Goal: Information Seeking & Learning: Learn about a topic

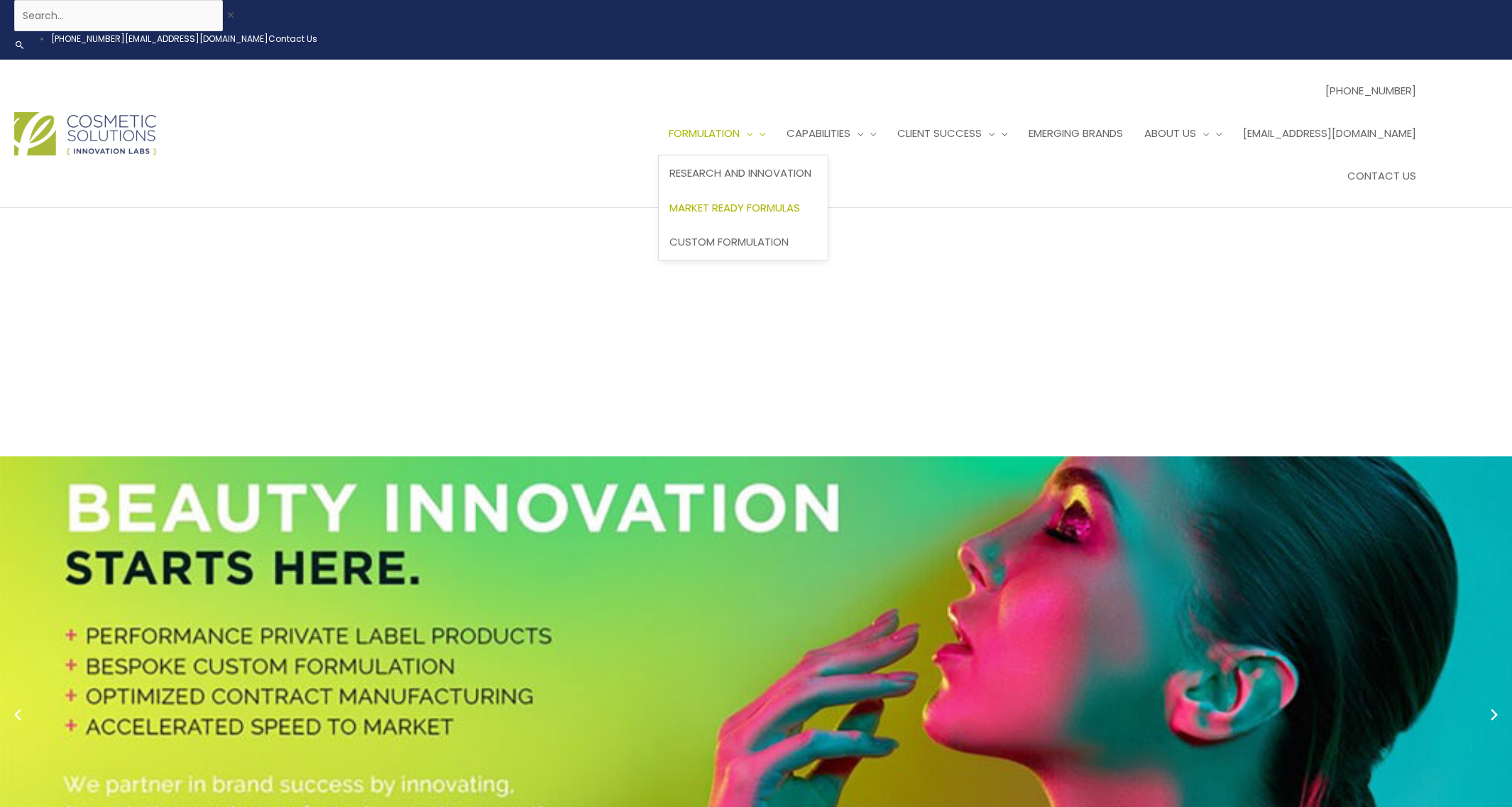
click at [800, 201] on span "Market Ready Formulas" at bounding box center [735, 208] width 131 height 15
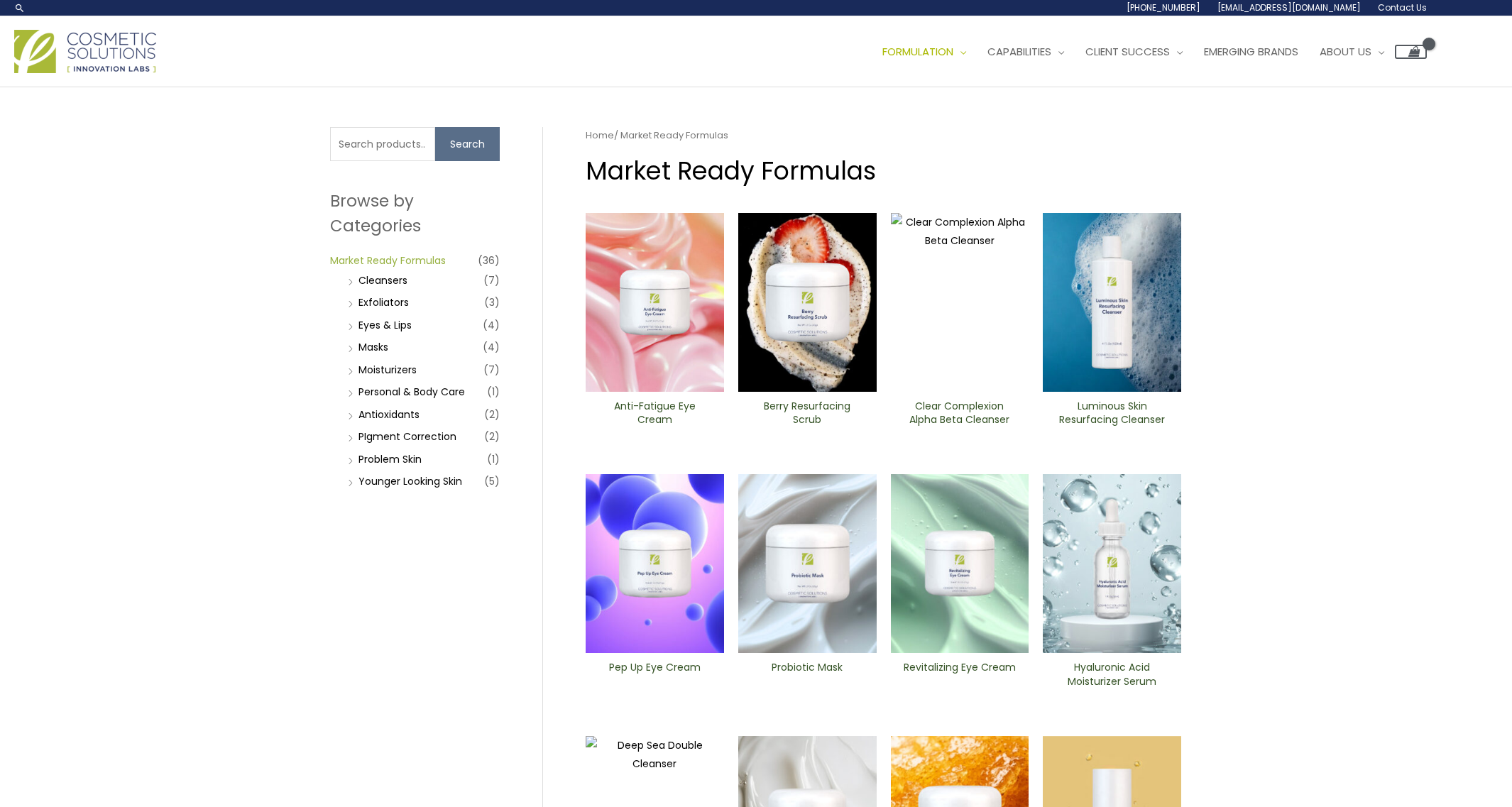
click at [398, 262] on link "Market Ready Formulas" at bounding box center [388, 260] width 116 height 14
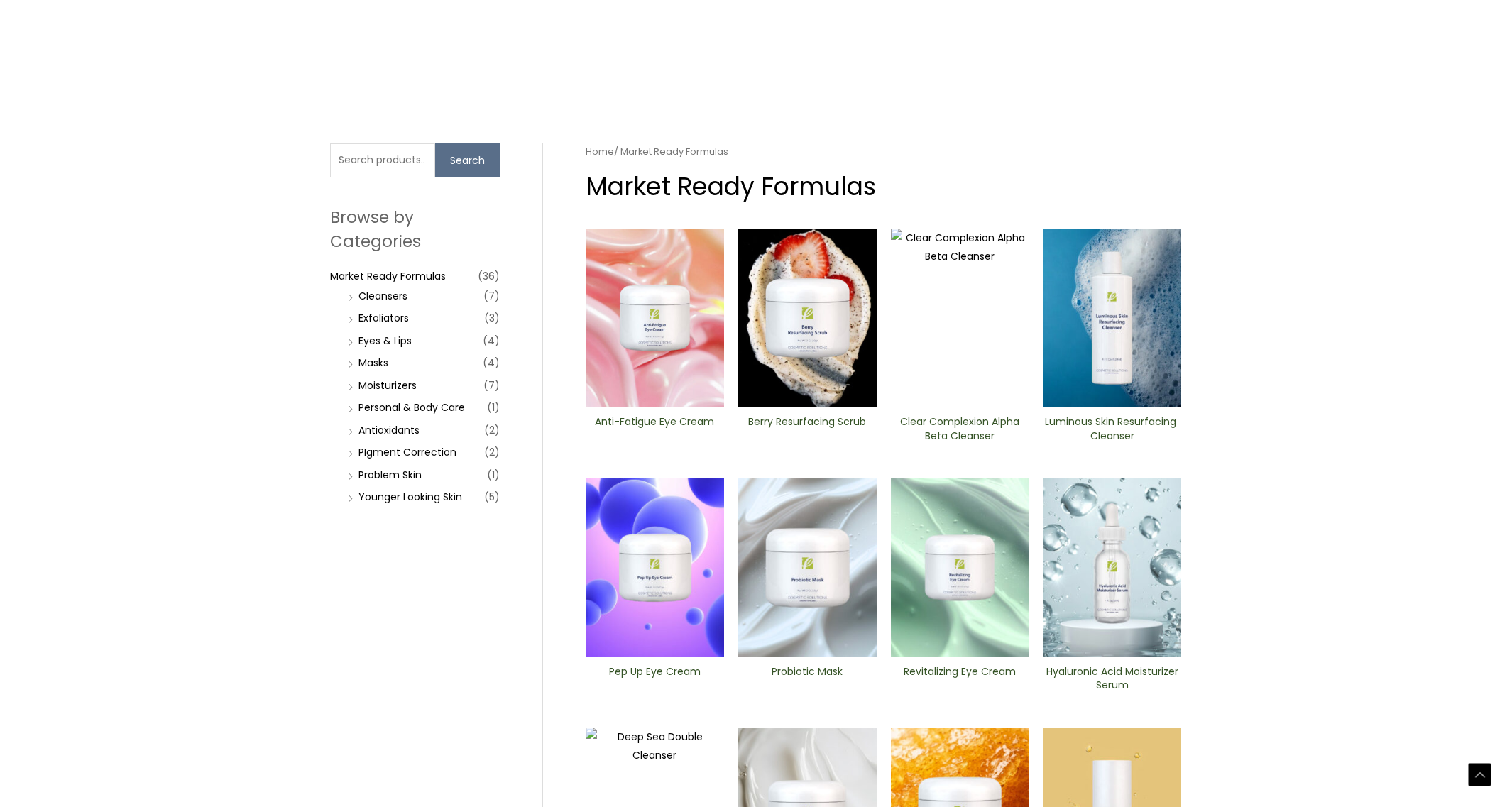
scroll to position [314, 0]
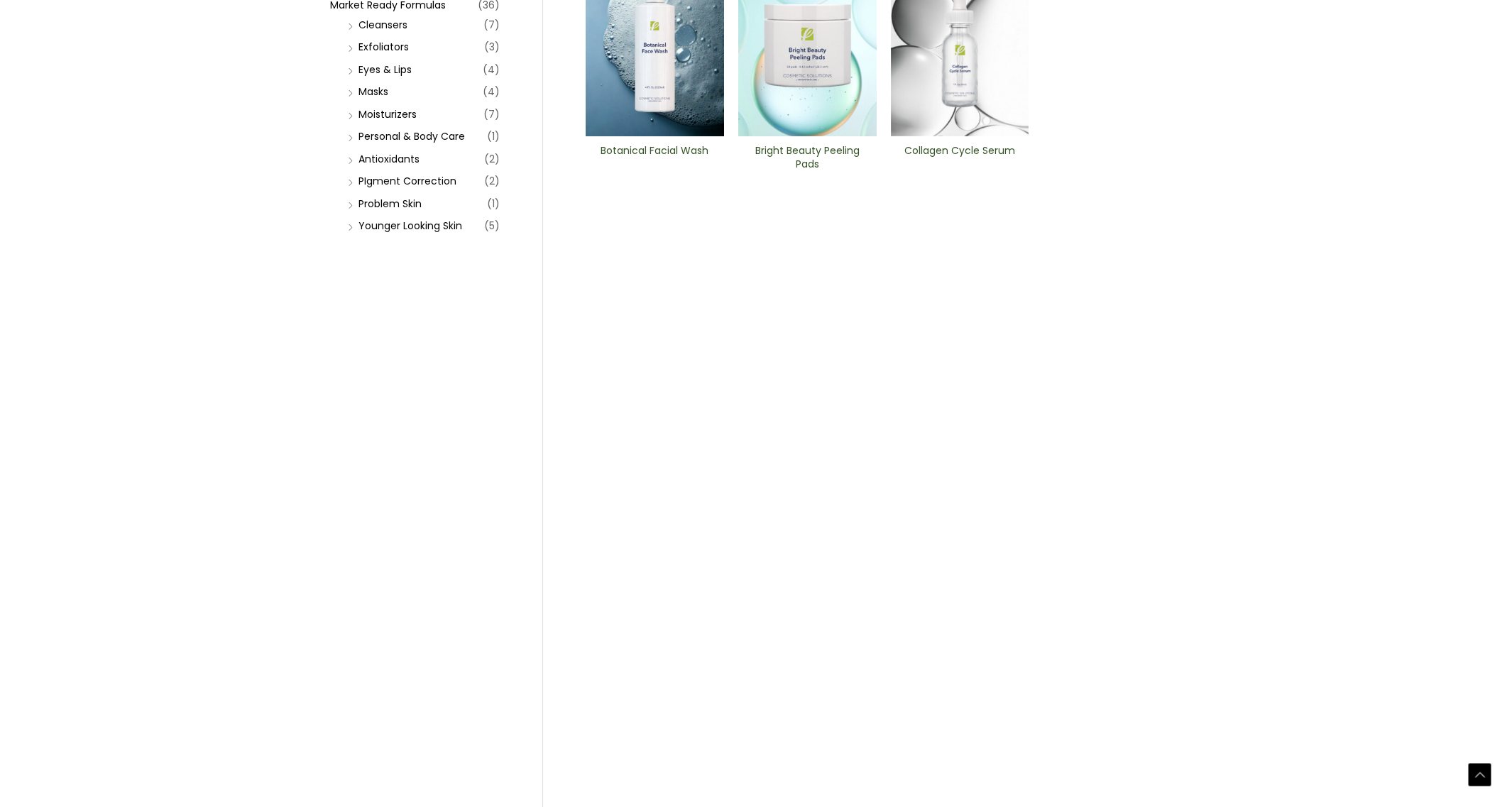
scroll to position [283, 0]
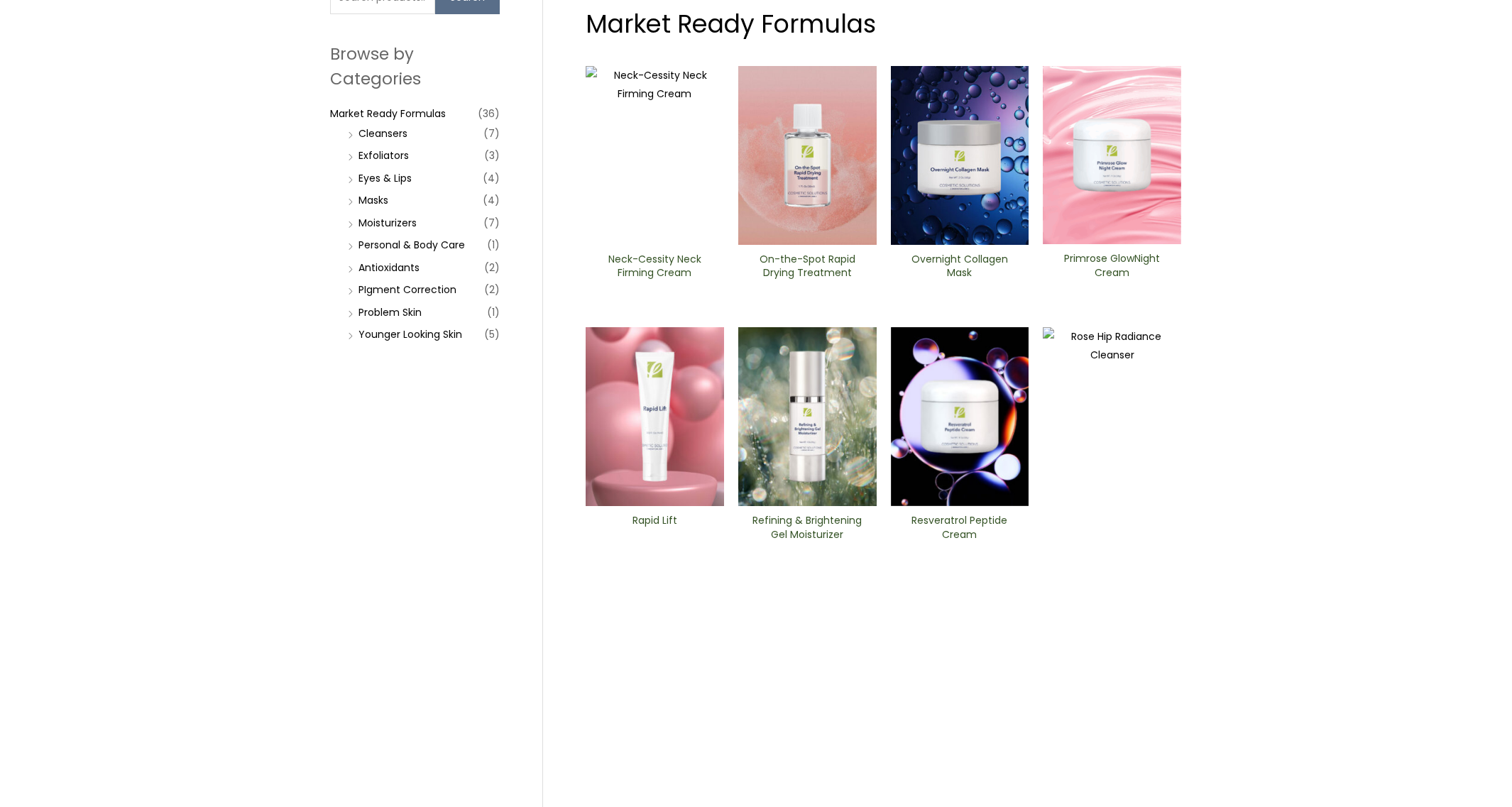
scroll to position [146, 0]
click at [658, 442] on img at bounding box center [655, 417] width 138 height 179
click at [376, 198] on link "Masks" at bounding box center [373, 201] width 30 height 14
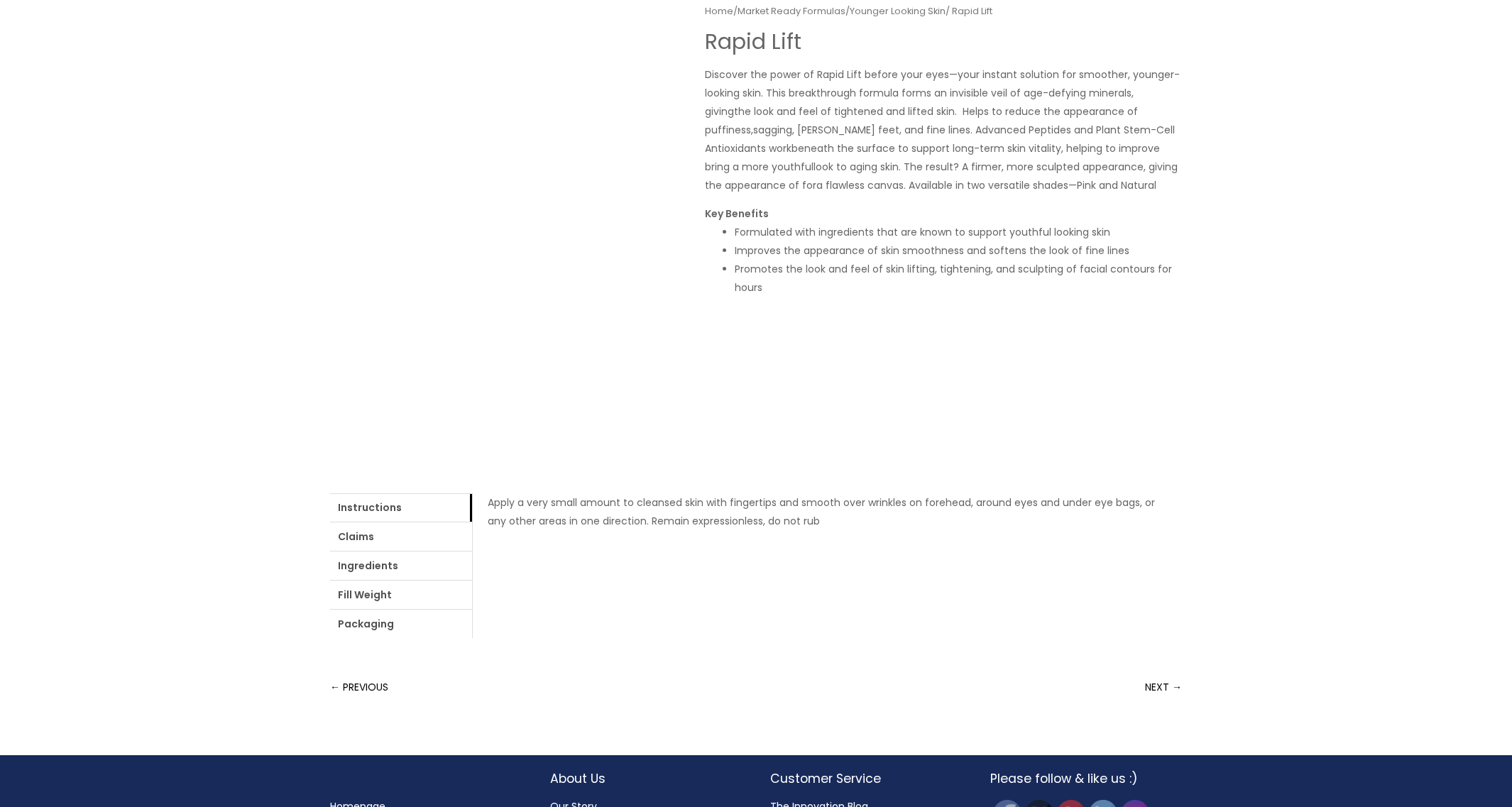
scroll to position [245, 0]
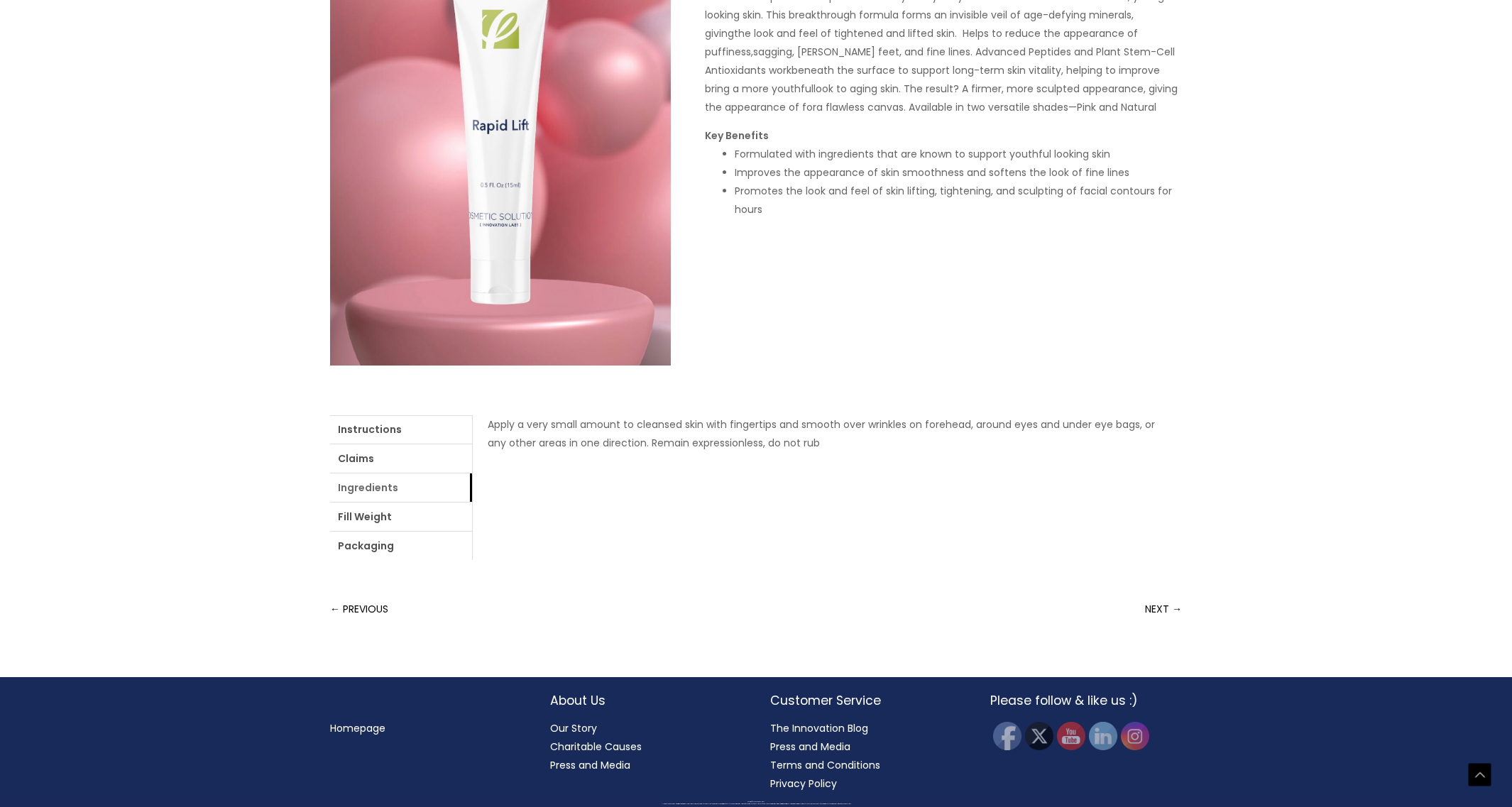
click at [380, 489] on link "Ingredients" at bounding box center [401, 487] width 142 height 29
click at [393, 519] on link "Fill Weight" at bounding box center [401, 517] width 142 height 29
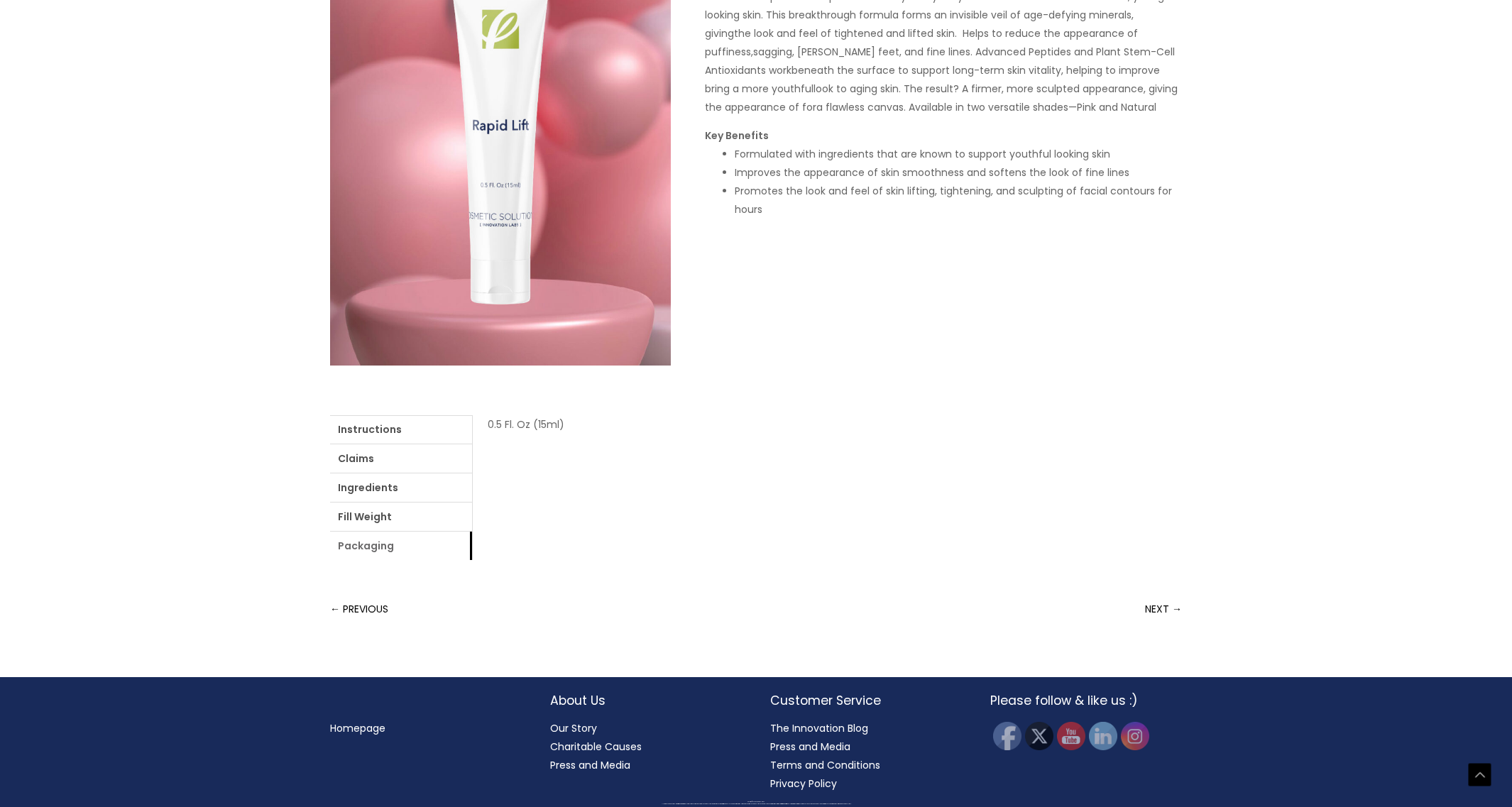
click at [383, 544] on link "Packaging" at bounding box center [401, 546] width 142 height 29
click at [396, 431] on link "Instructions" at bounding box center [401, 429] width 142 height 29
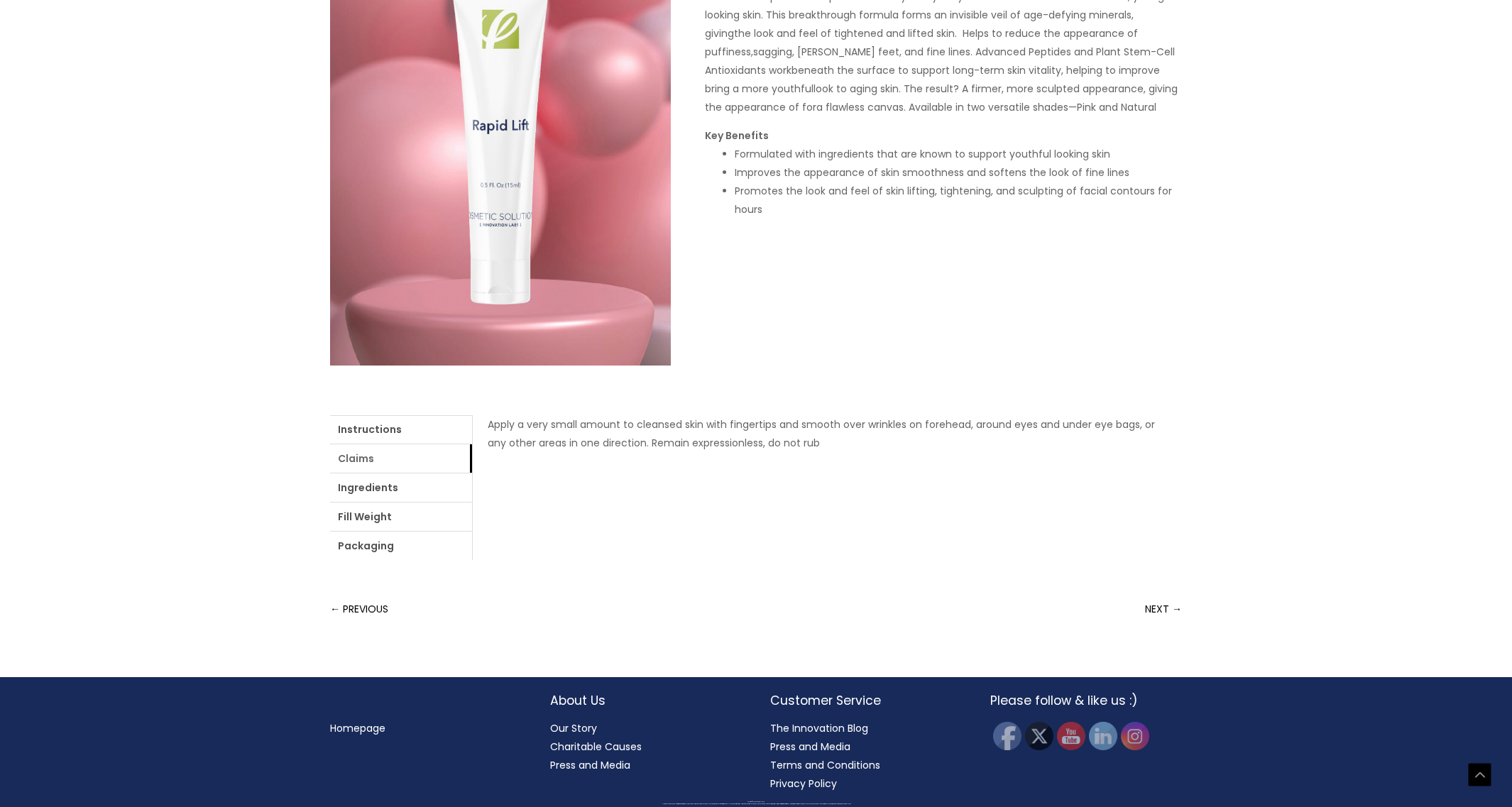
click at [396, 463] on link "Claims" at bounding box center [401, 459] width 142 height 29
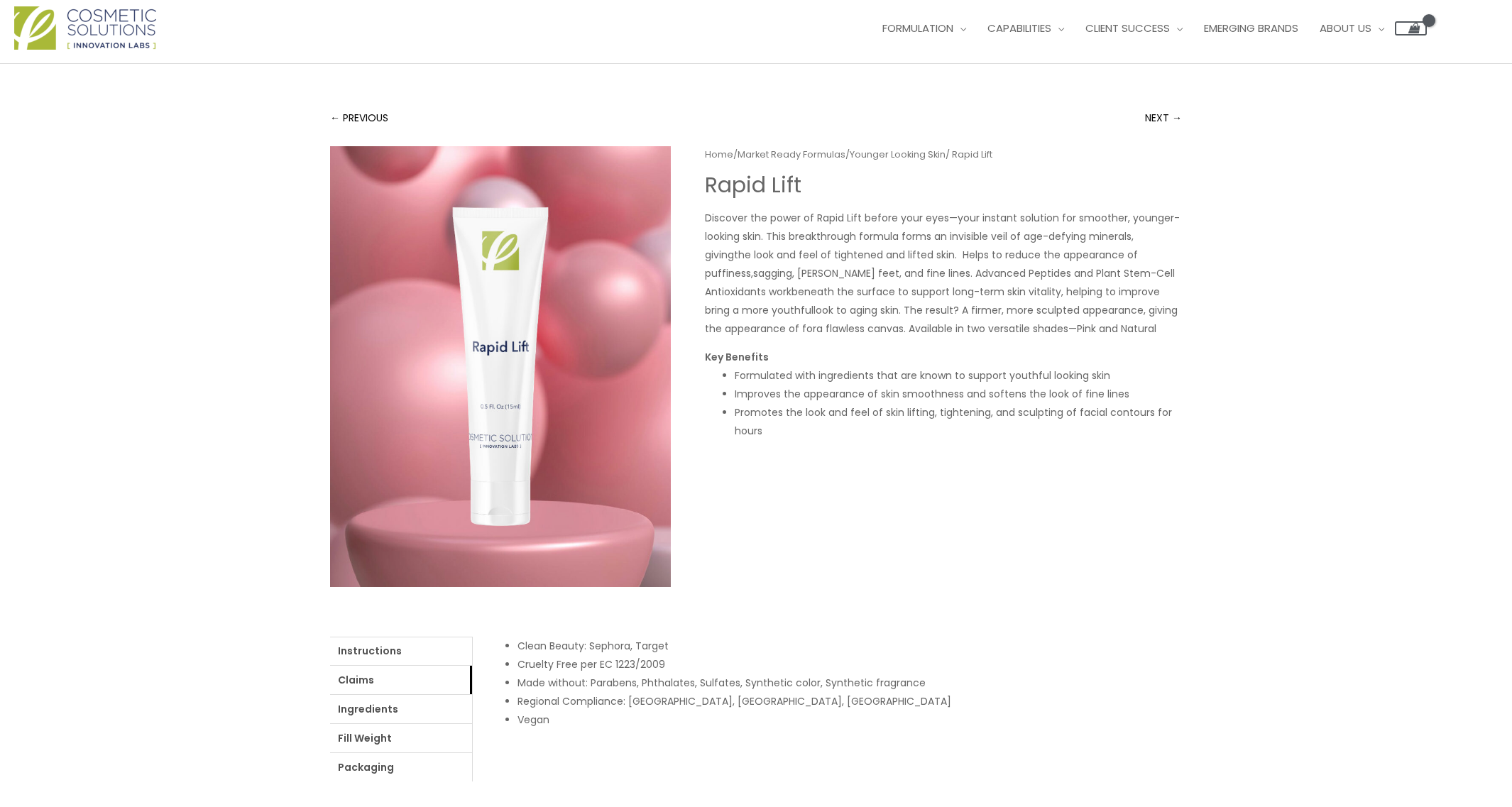
scroll to position [0, 0]
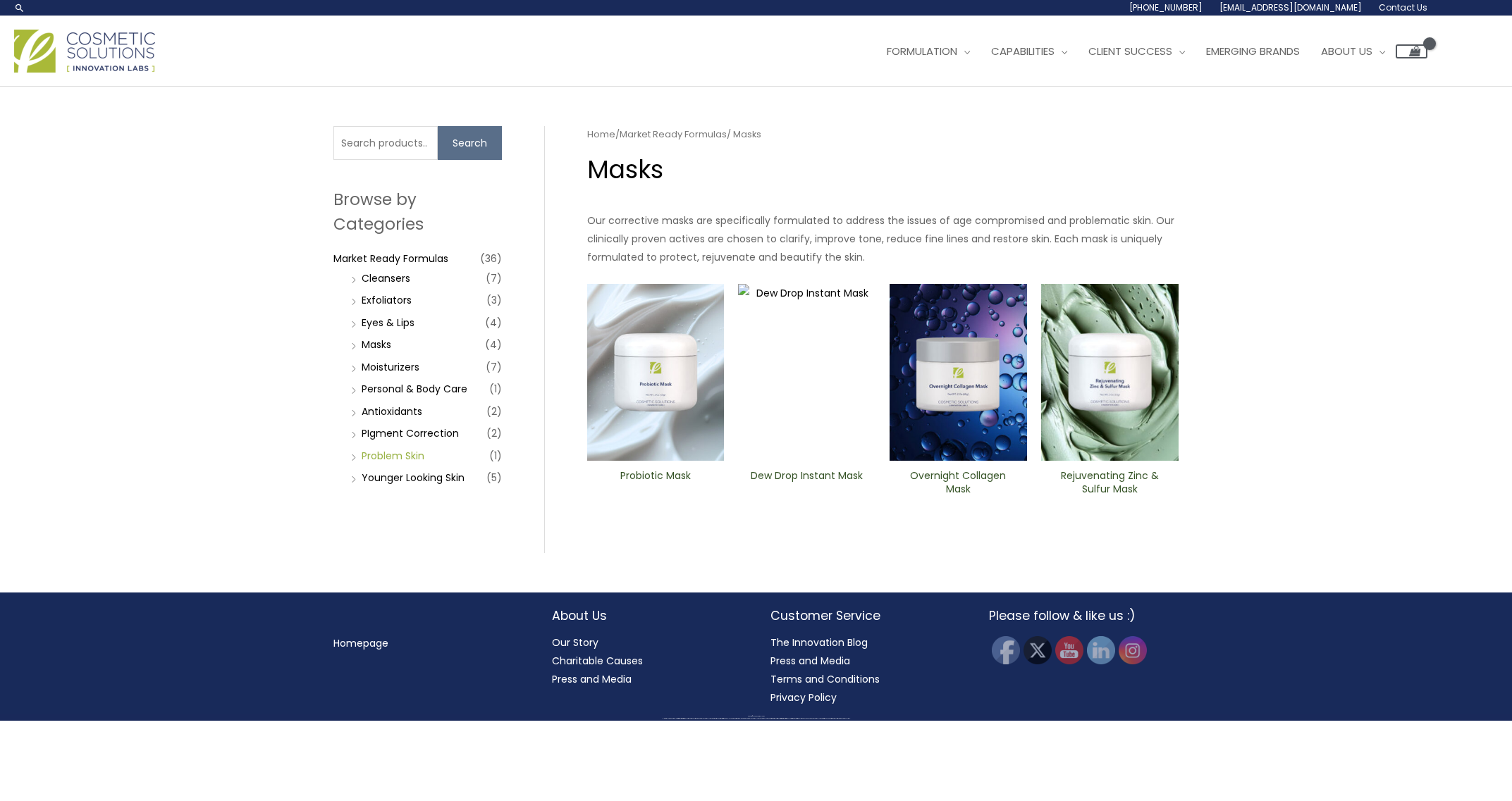
click at [394, 453] on link "Problem Skin" at bounding box center [392, 456] width 63 height 14
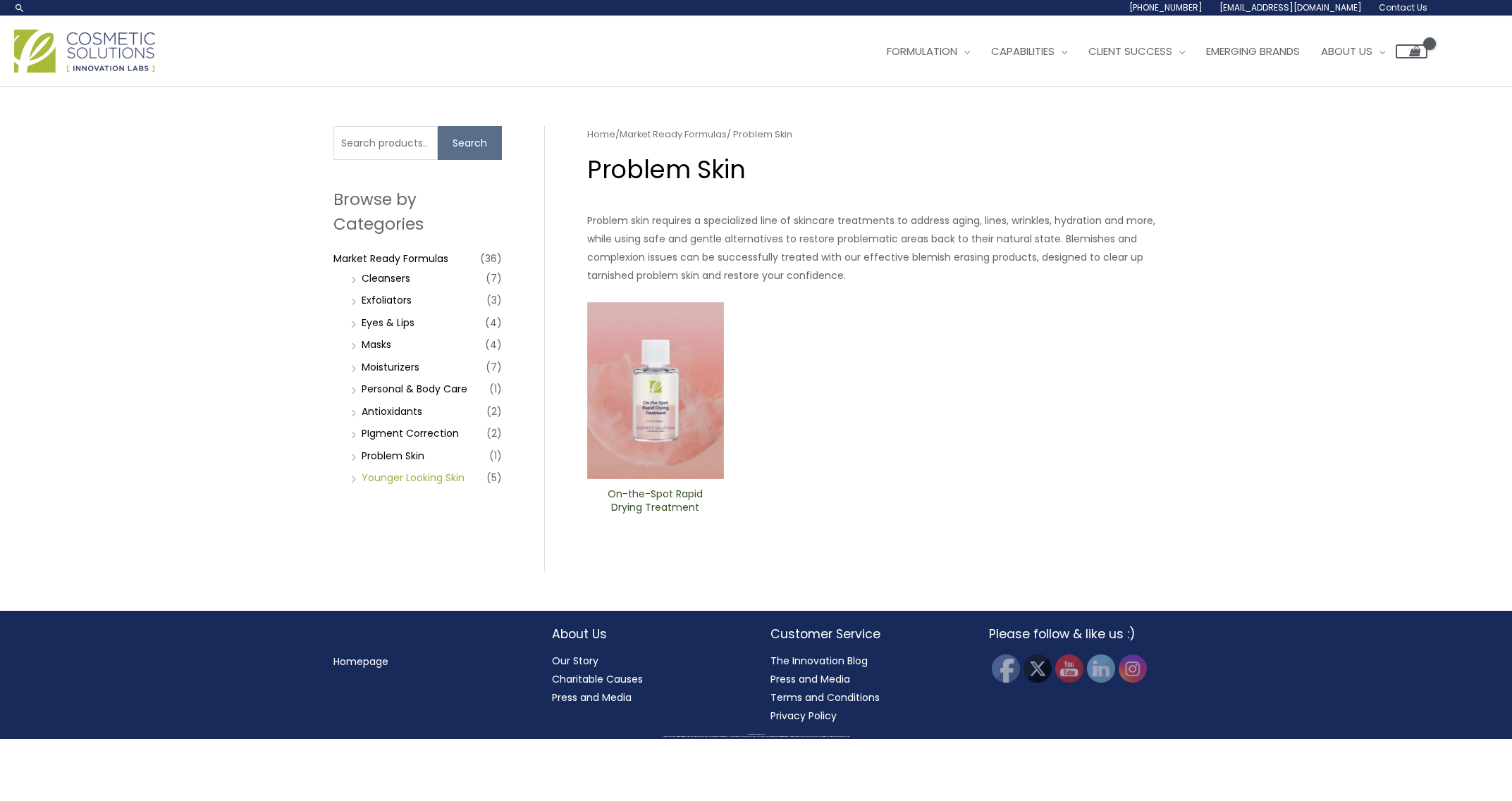
click at [400, 475] on link "Younger Looking Skin" at bounding box center [412, 478] width 103 height 14
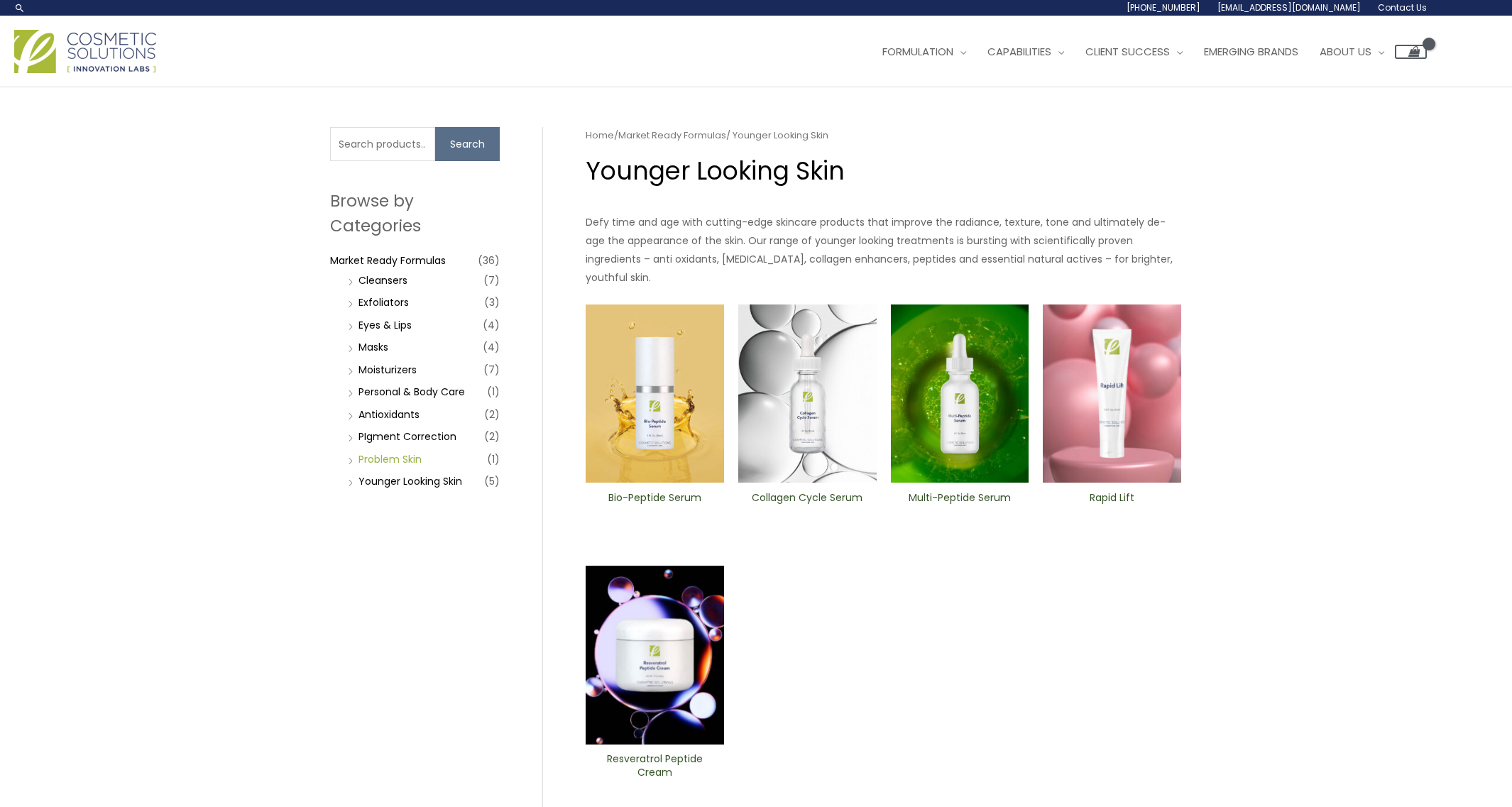
click at [407, 459] on link "Problem Skin" at bounding box center [389, 459] width 63 height 14
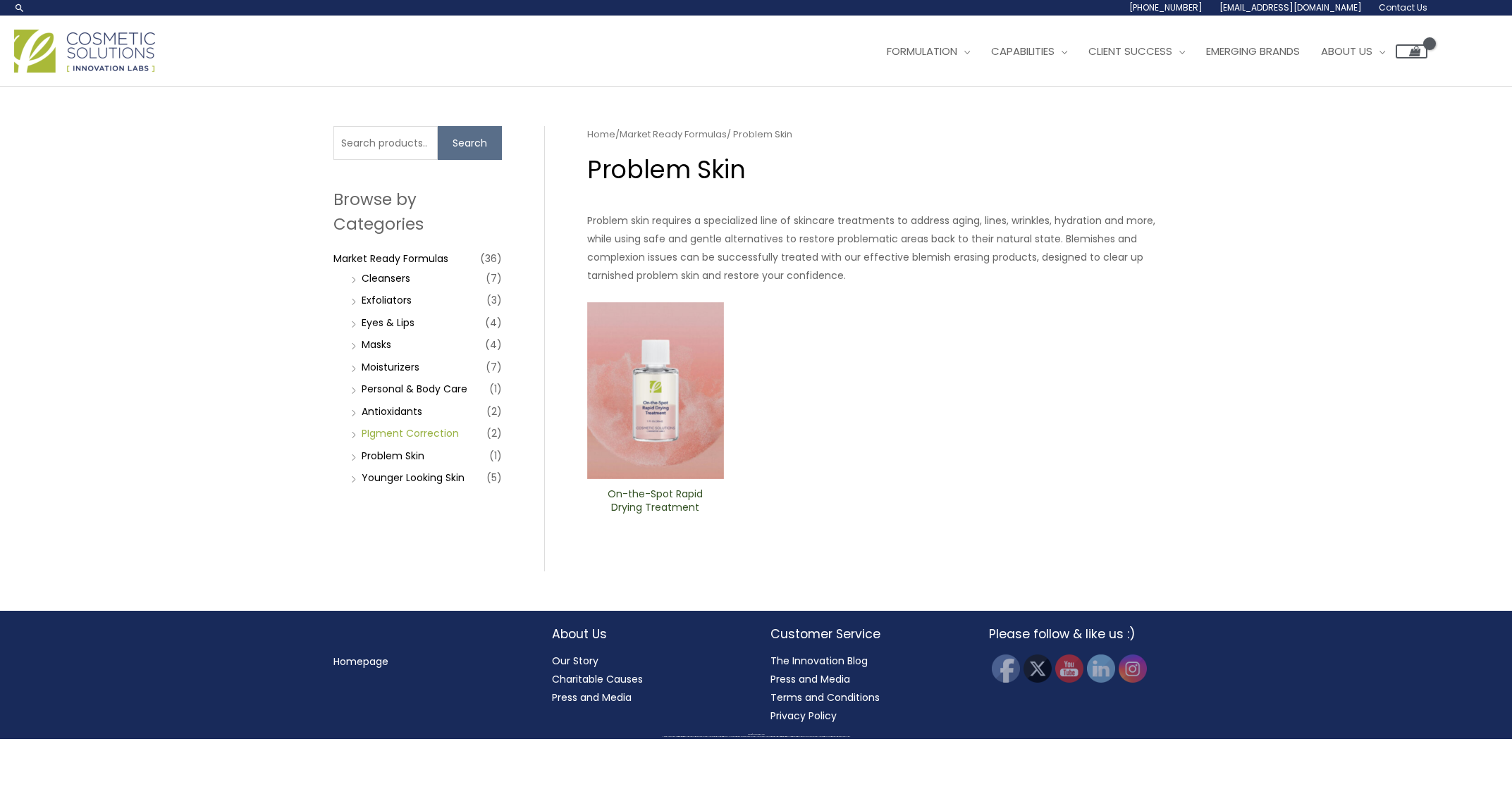
click at [408, 434] on link "PIgment Correction" at bounding box center [410, 433] width 97 height 14
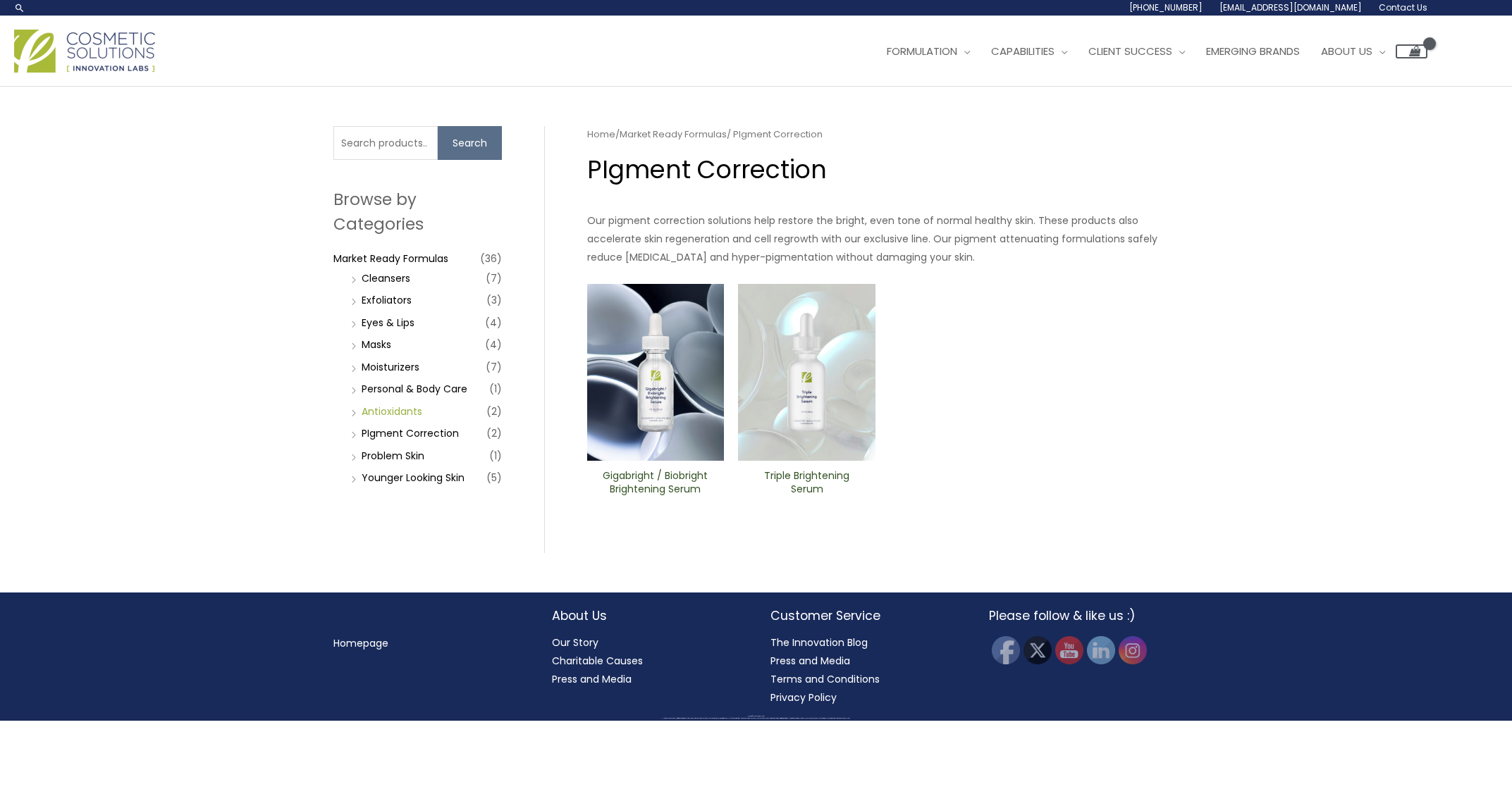
click at [403, 410] on link "Antioxidants" at bounding box center [391, 411] width 61 height 14
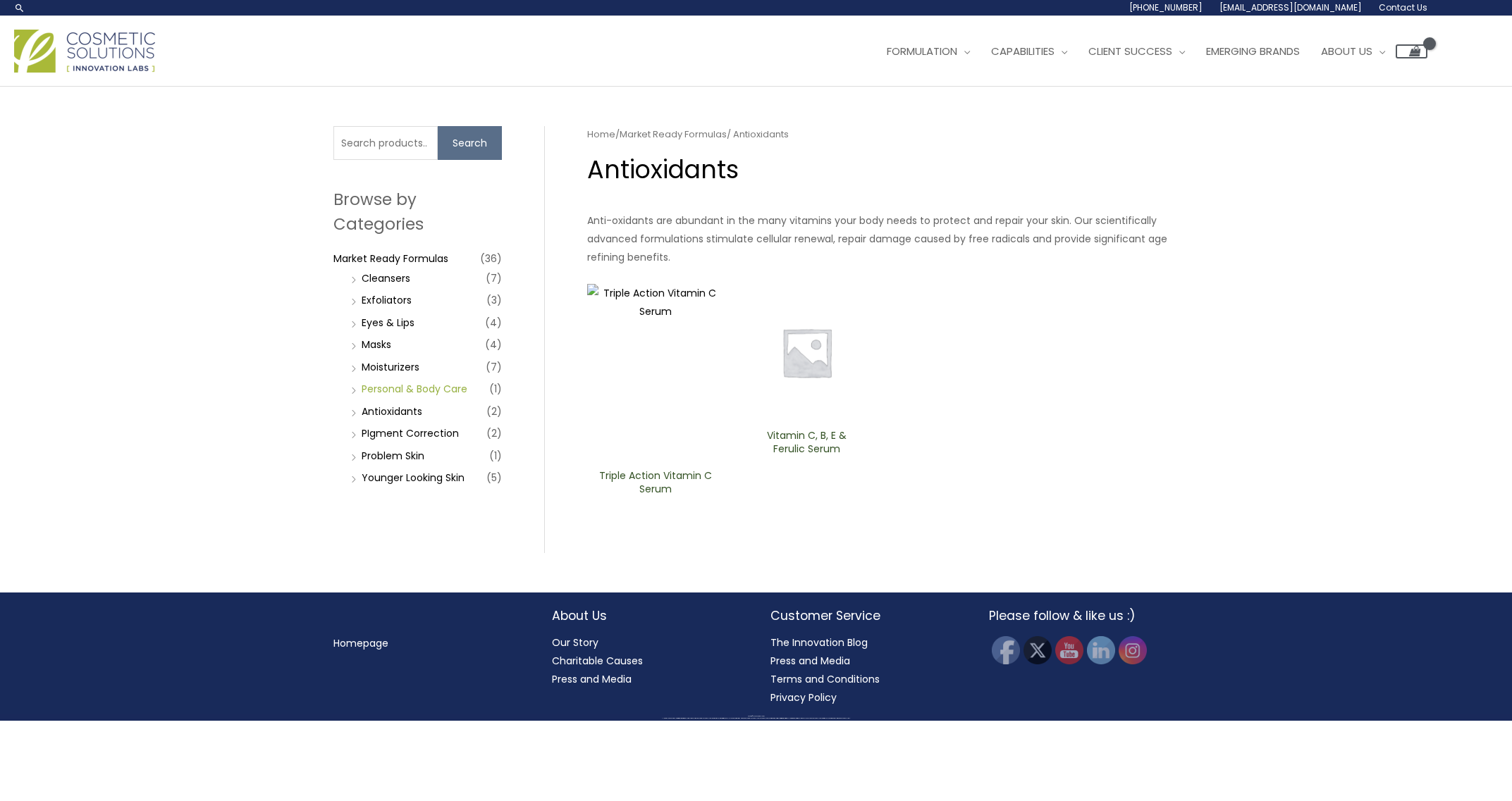
click at [406, 387] on link "Personal & Body Care" at bounding box center [414, 389] width 106 height 14
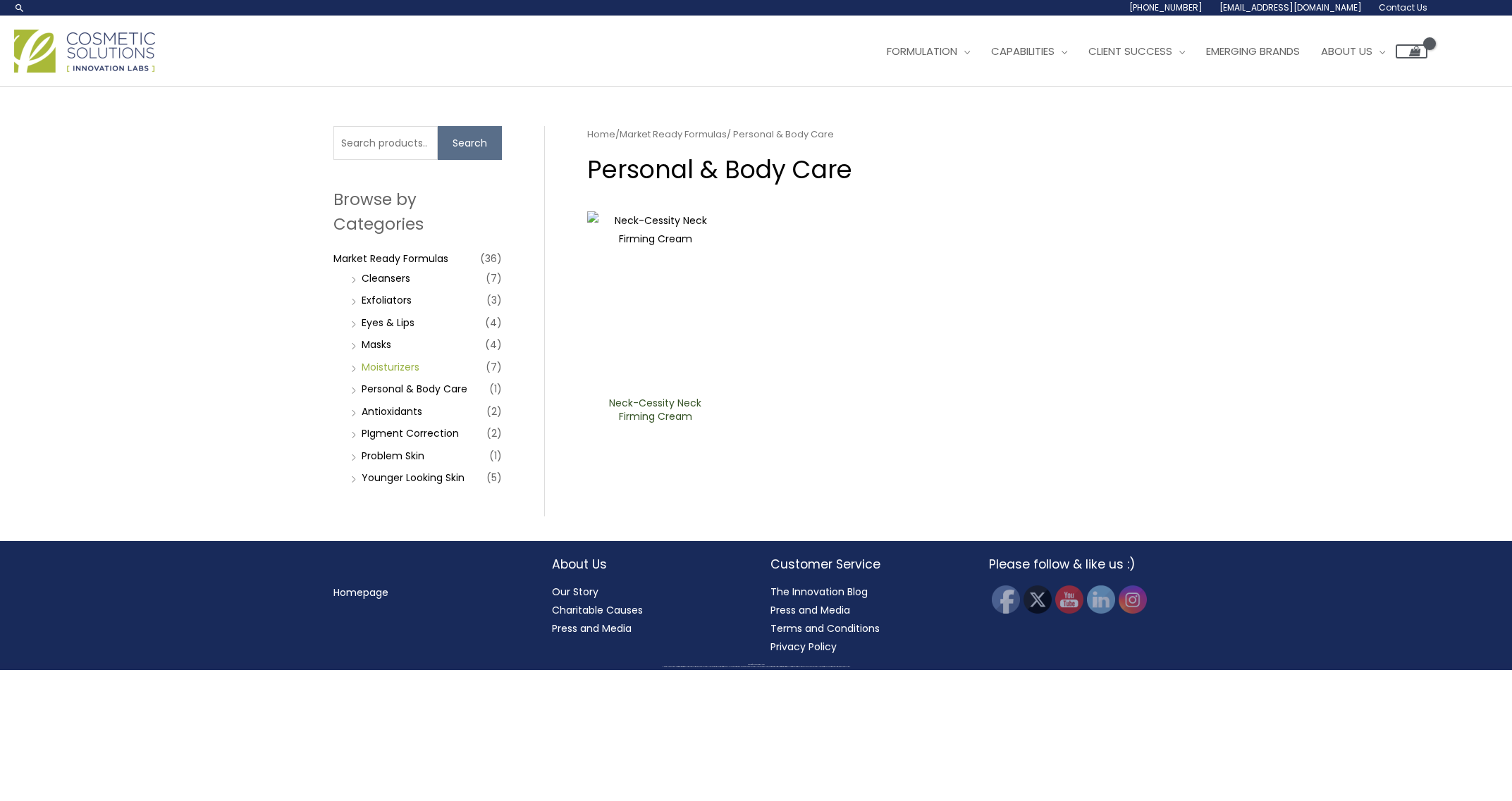
click at [405, 364] on link "Moisturizers" at bounding box center [390, 367] width 58 height 14
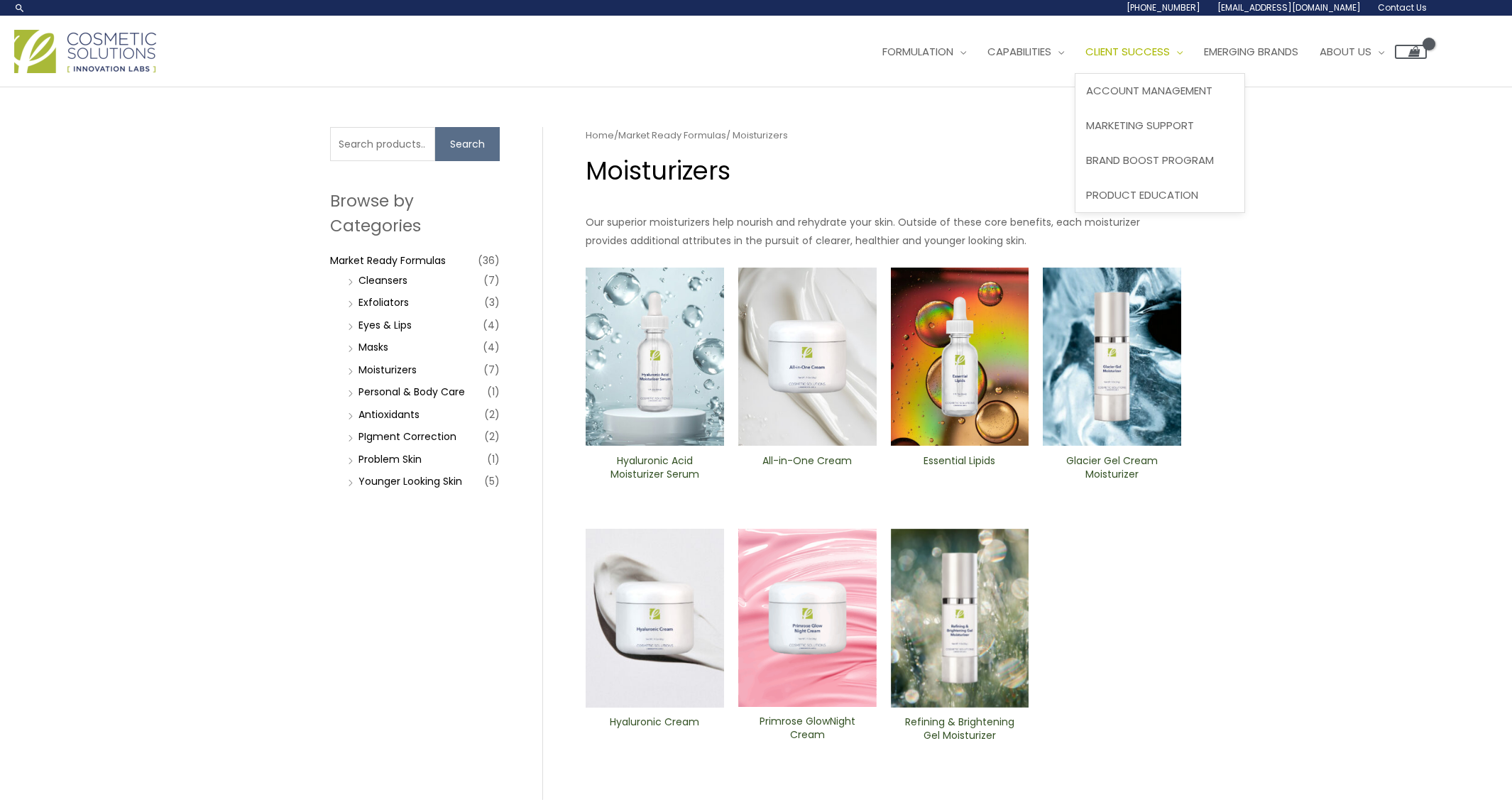
click at [1147, 49] on span "Client Success" at bounding box center [1127, 51] width 85 height 15
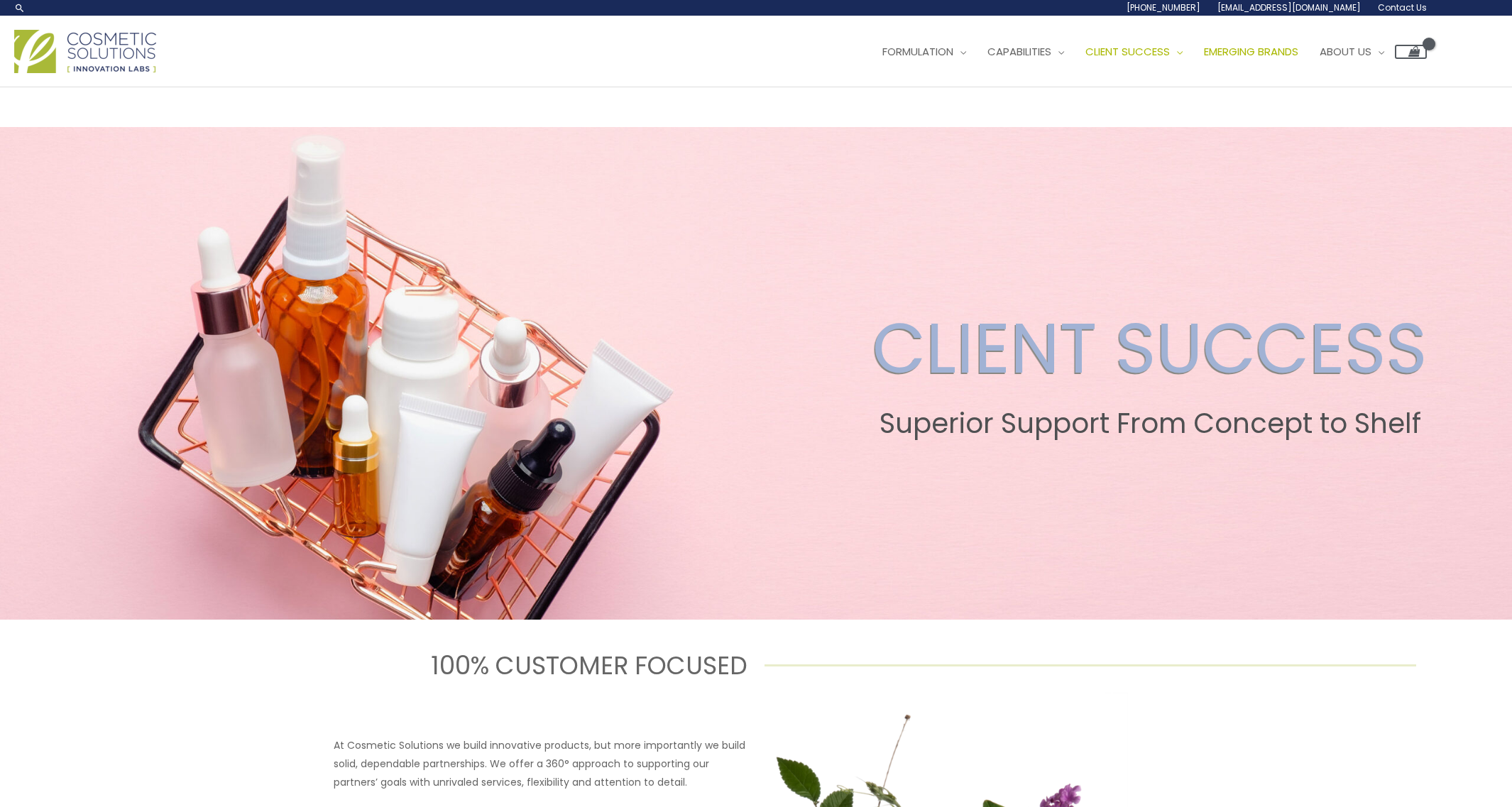
click at [1289, 53] on span "Emerging Brands" at bounding box center [1251, 51] width 94 height 15
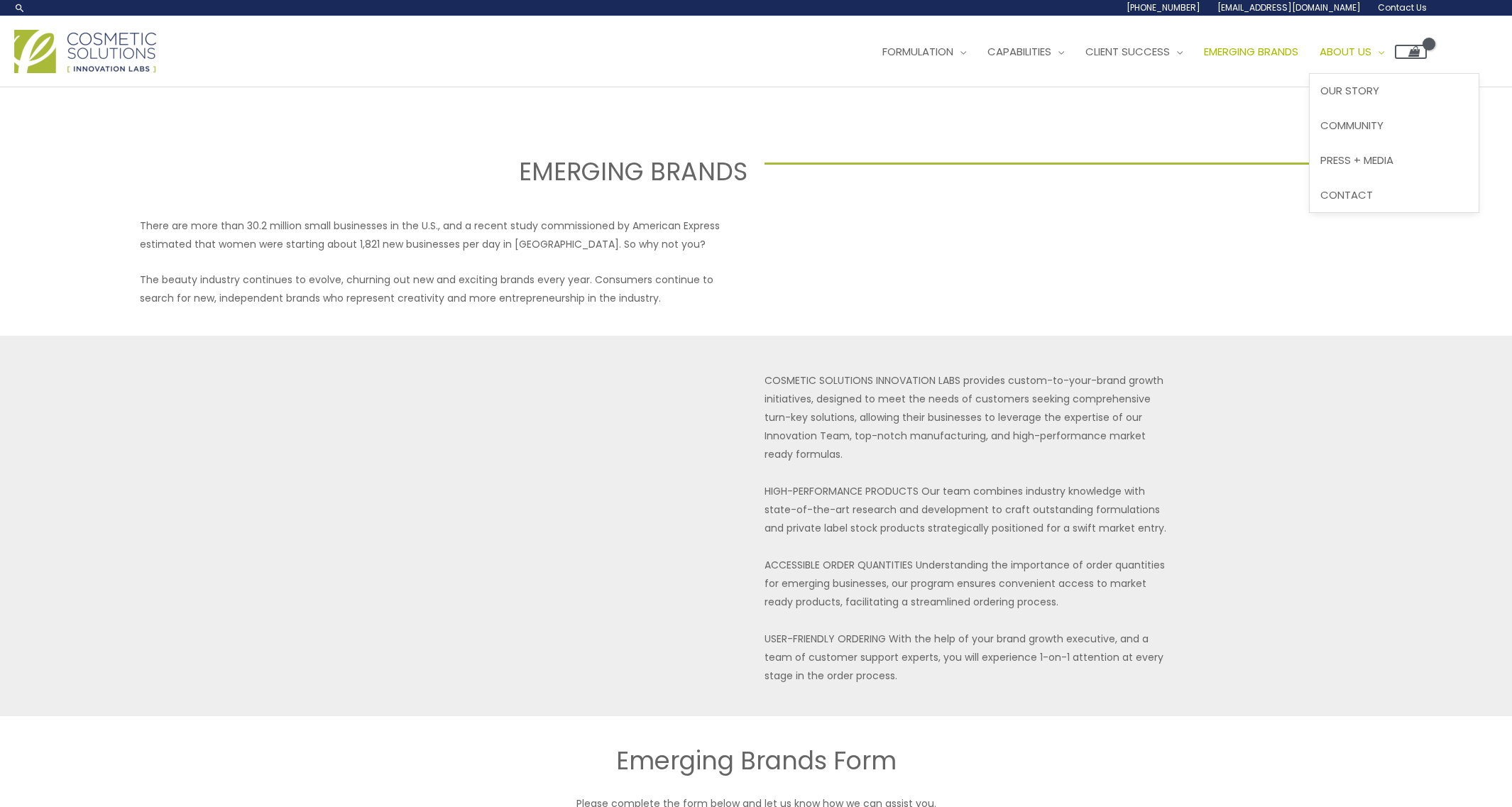
click at [1353, 55] on span "About Us" at bounding box center [1346, 51] width 52 height 15
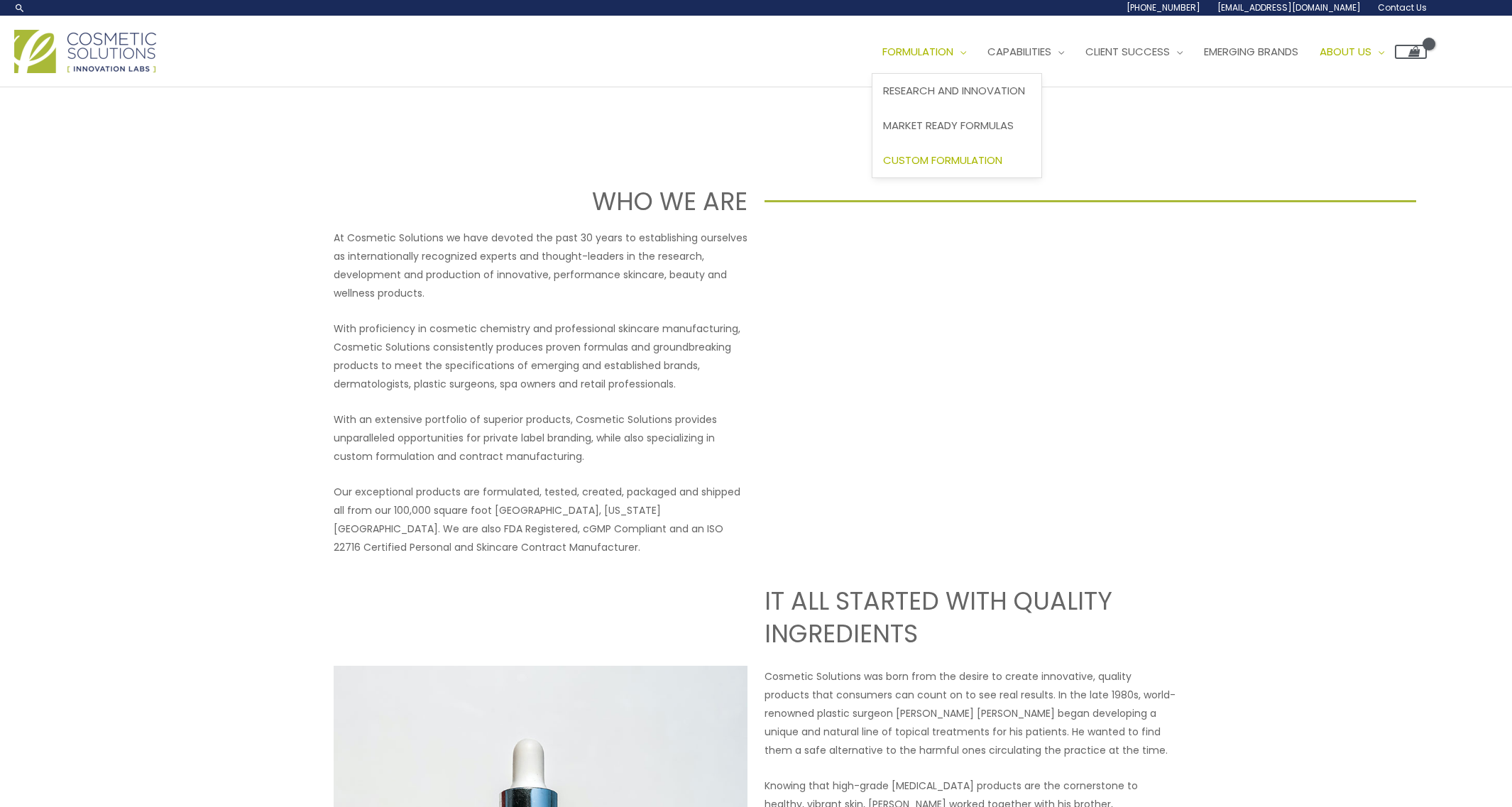
click at [983, 158] on span "Custom Formulation" at bounding box center [942, 159] width 119 height 15
